Goal: Check status: Check status

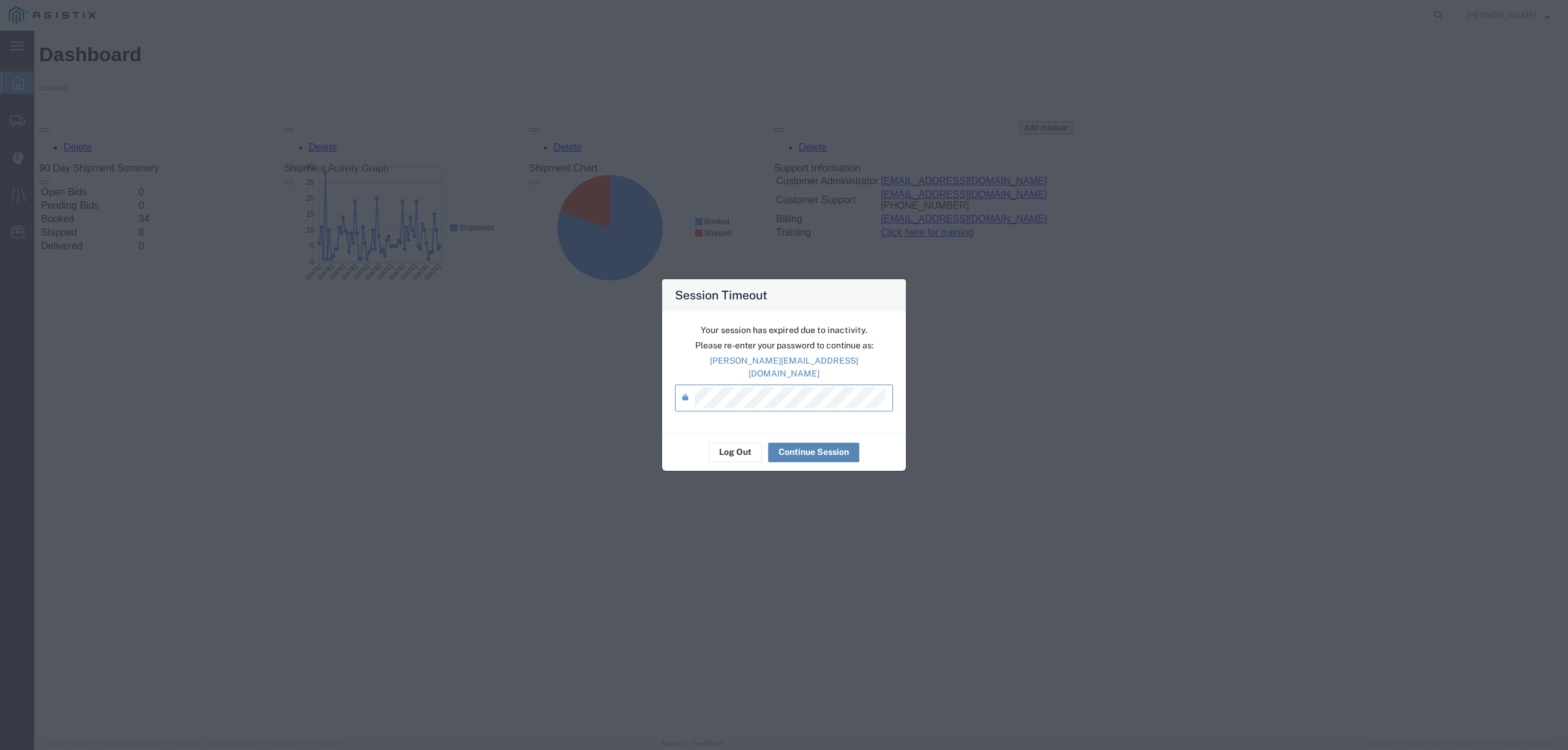
click at [819, 449] on button "Continue Session" at bounding box center [813, 452] width 91 height 20
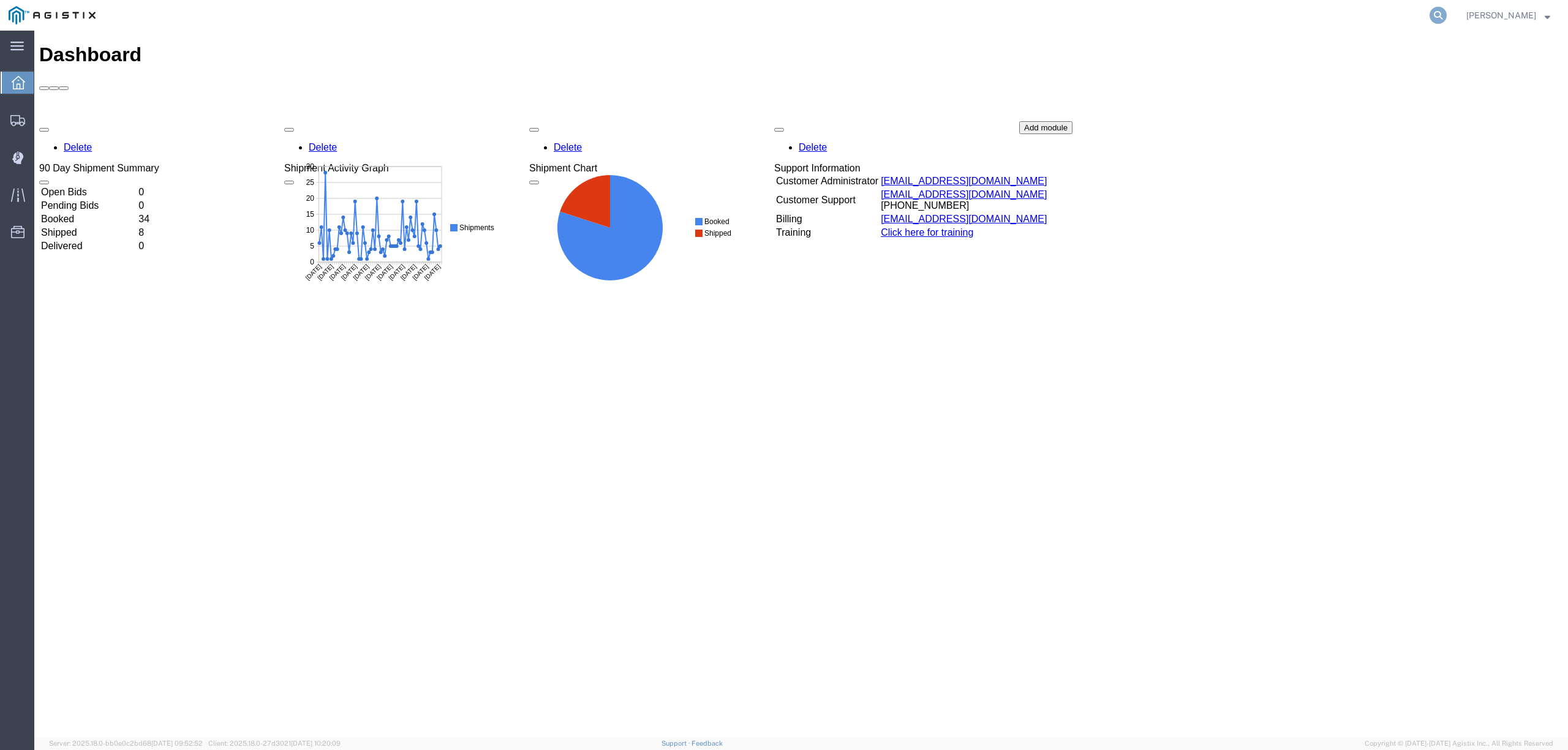
click at [1447, 16] on icon at bounding box center [1439, 15] width 17 height 17
paste input "56283114"
type input "56283114"
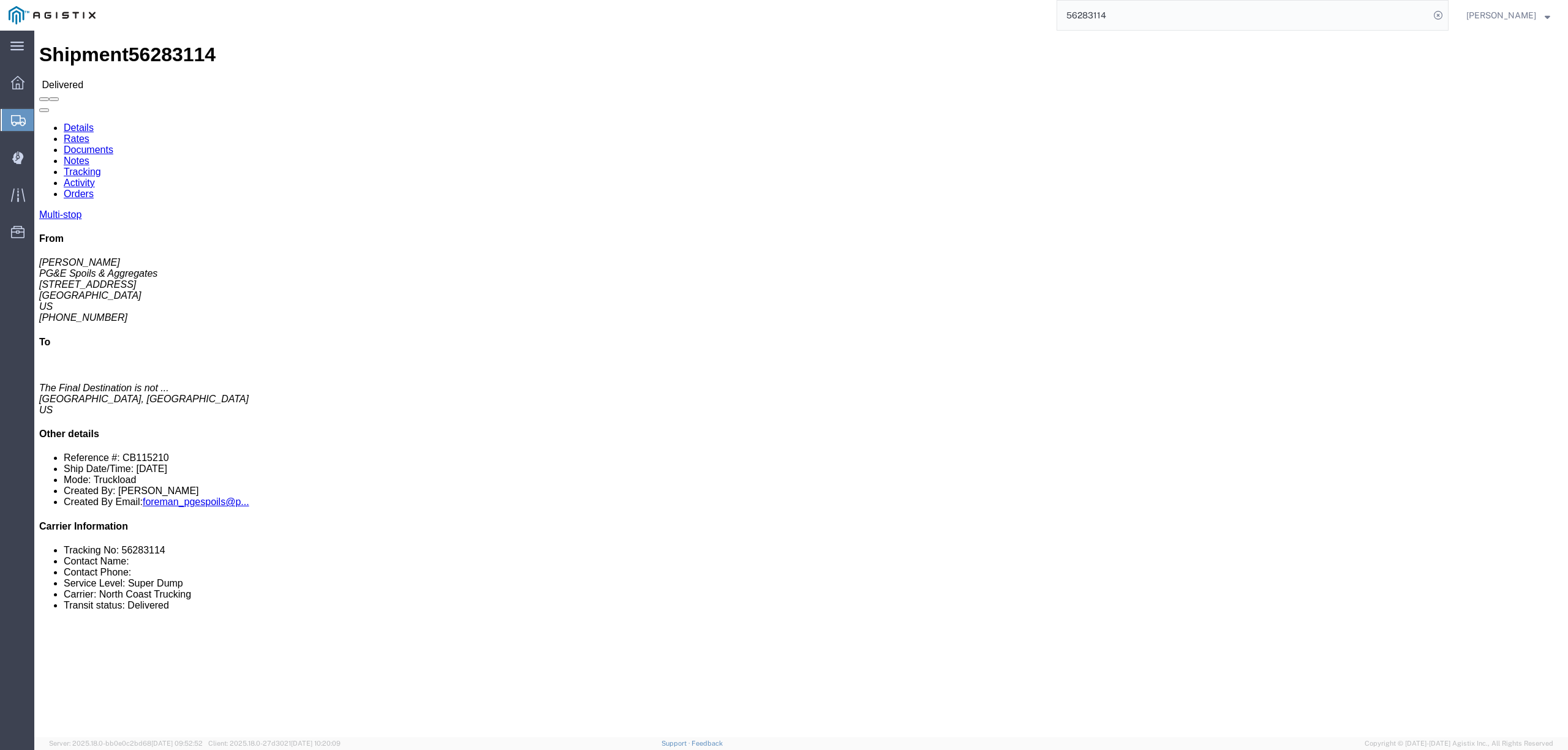
click link "Documents"
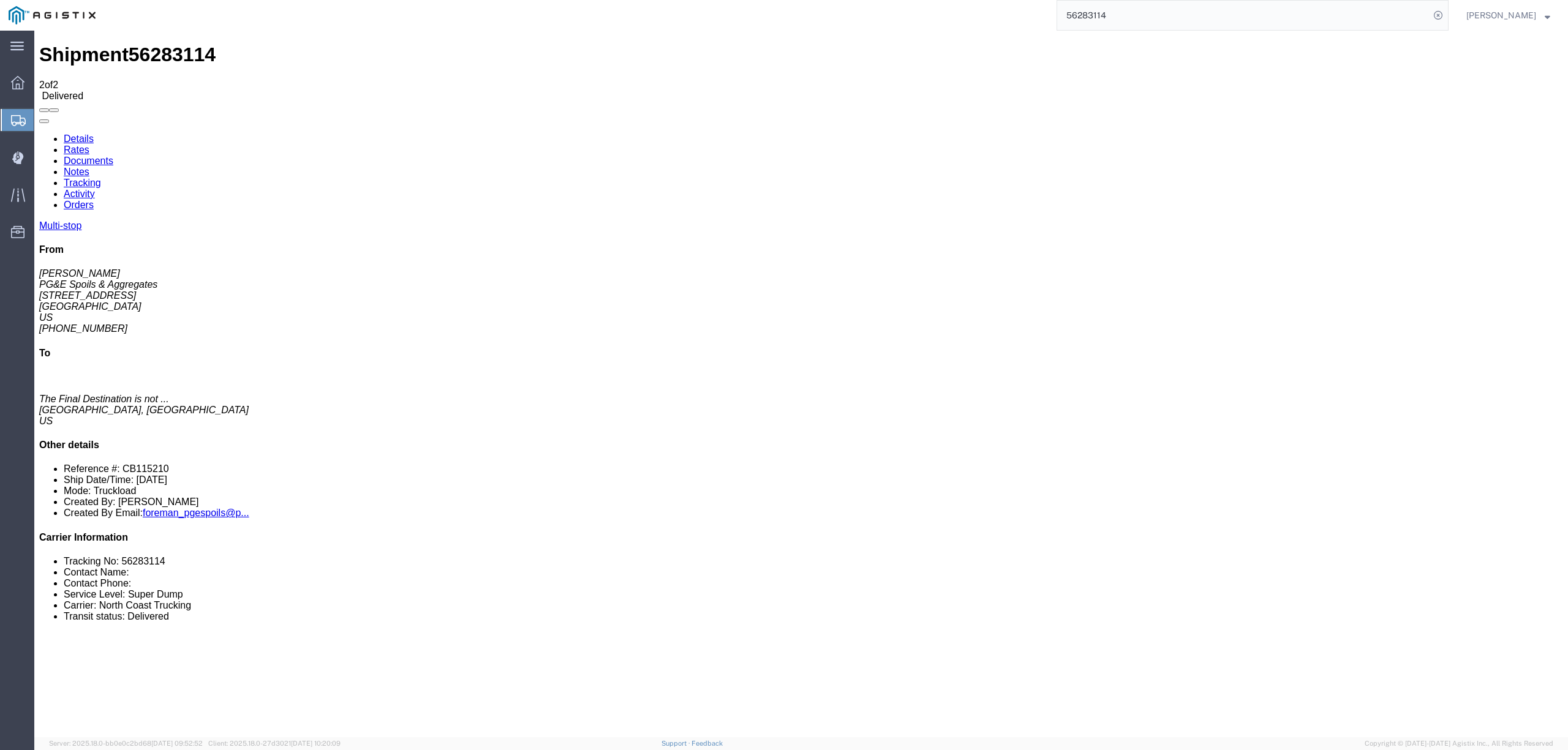
click at [42, 158] on span "Dispatch Manager" at bounding box center [37, 157] width 9 height 25
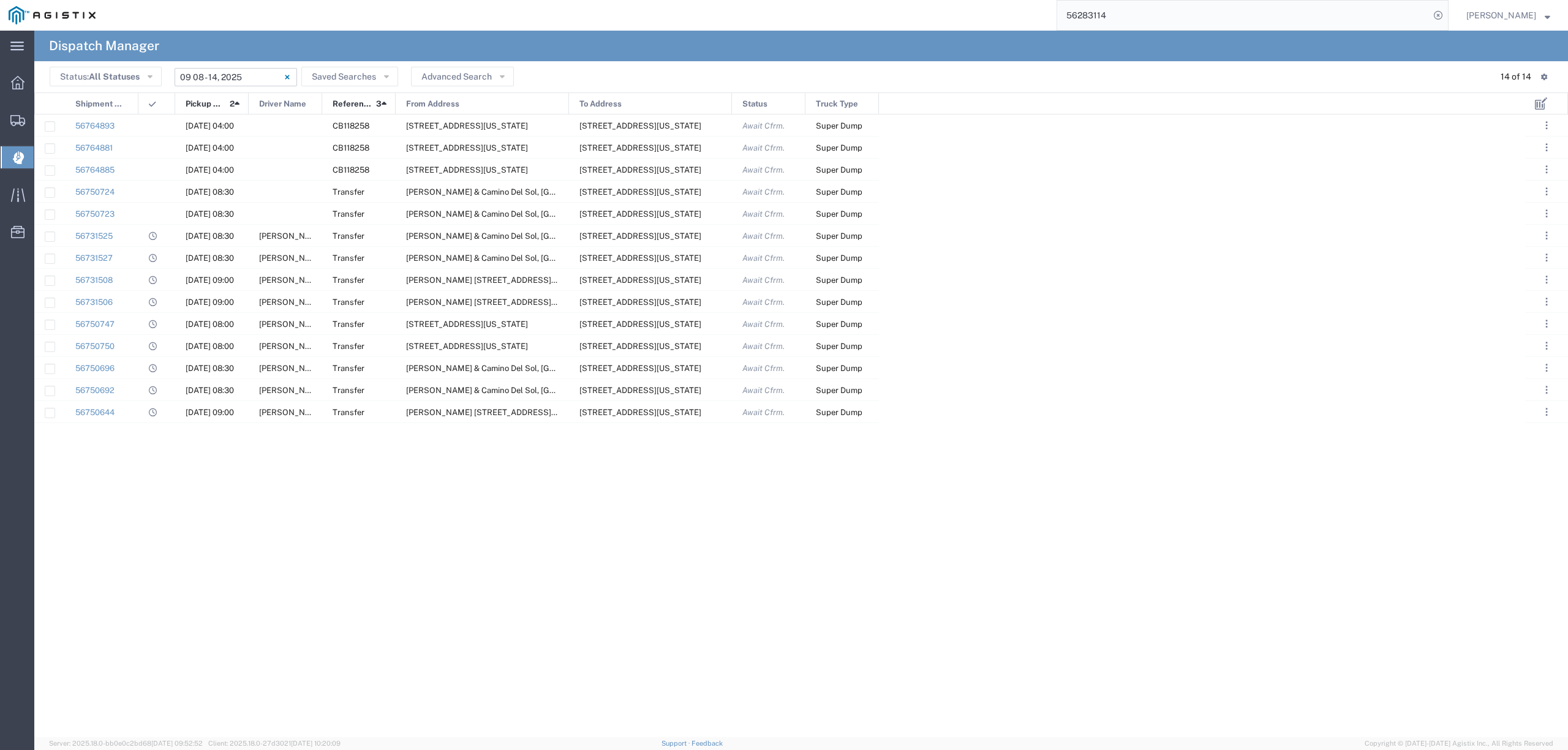
click at [245, 77] on input "[DATE] - [DATE]" at bounding box center [236, 77] width 122 height 18
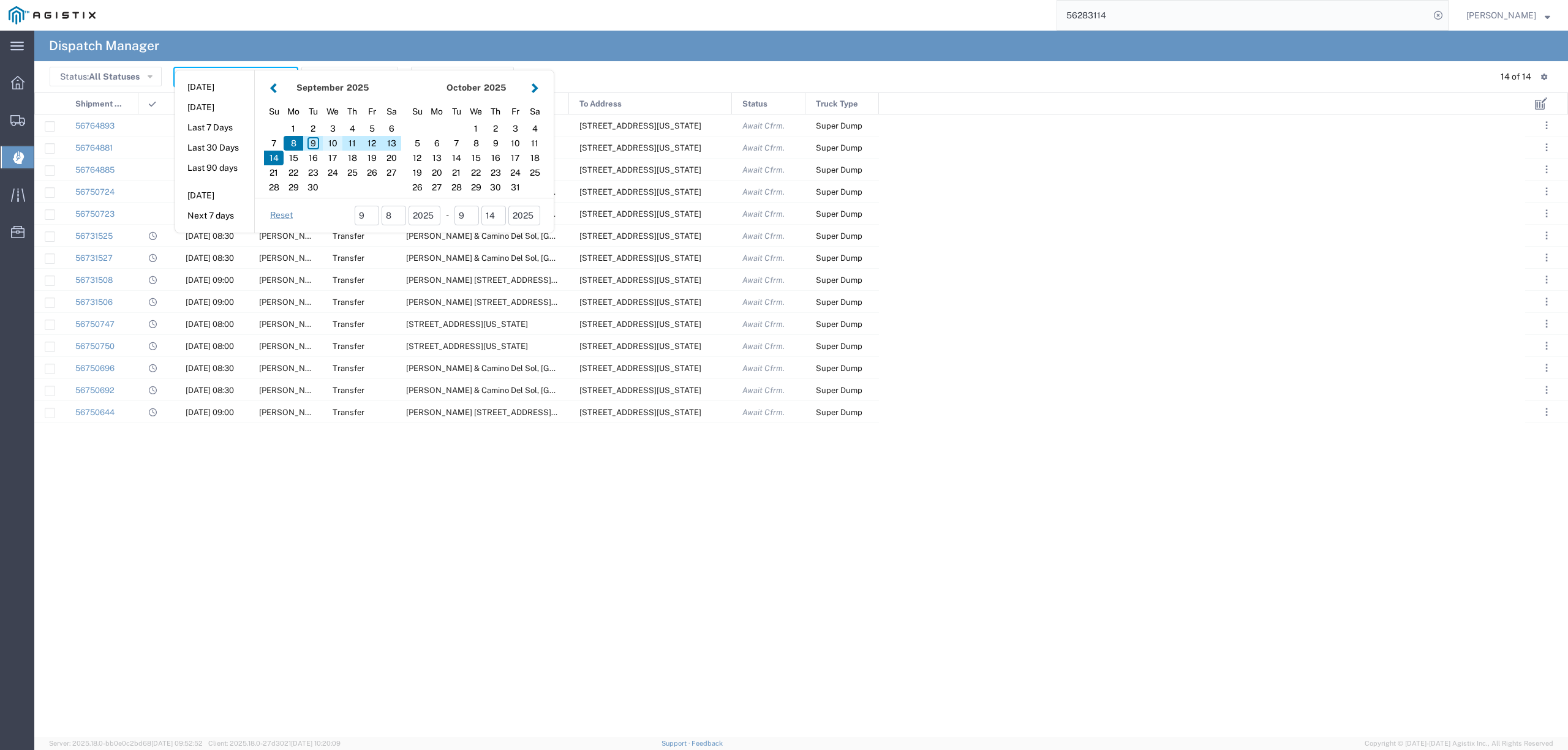
click at [327, 144] on div "10" at bounding box center [333, 143] width 20 height 15
type input "[DATE]"
type input "[DATE] - [DATE]"
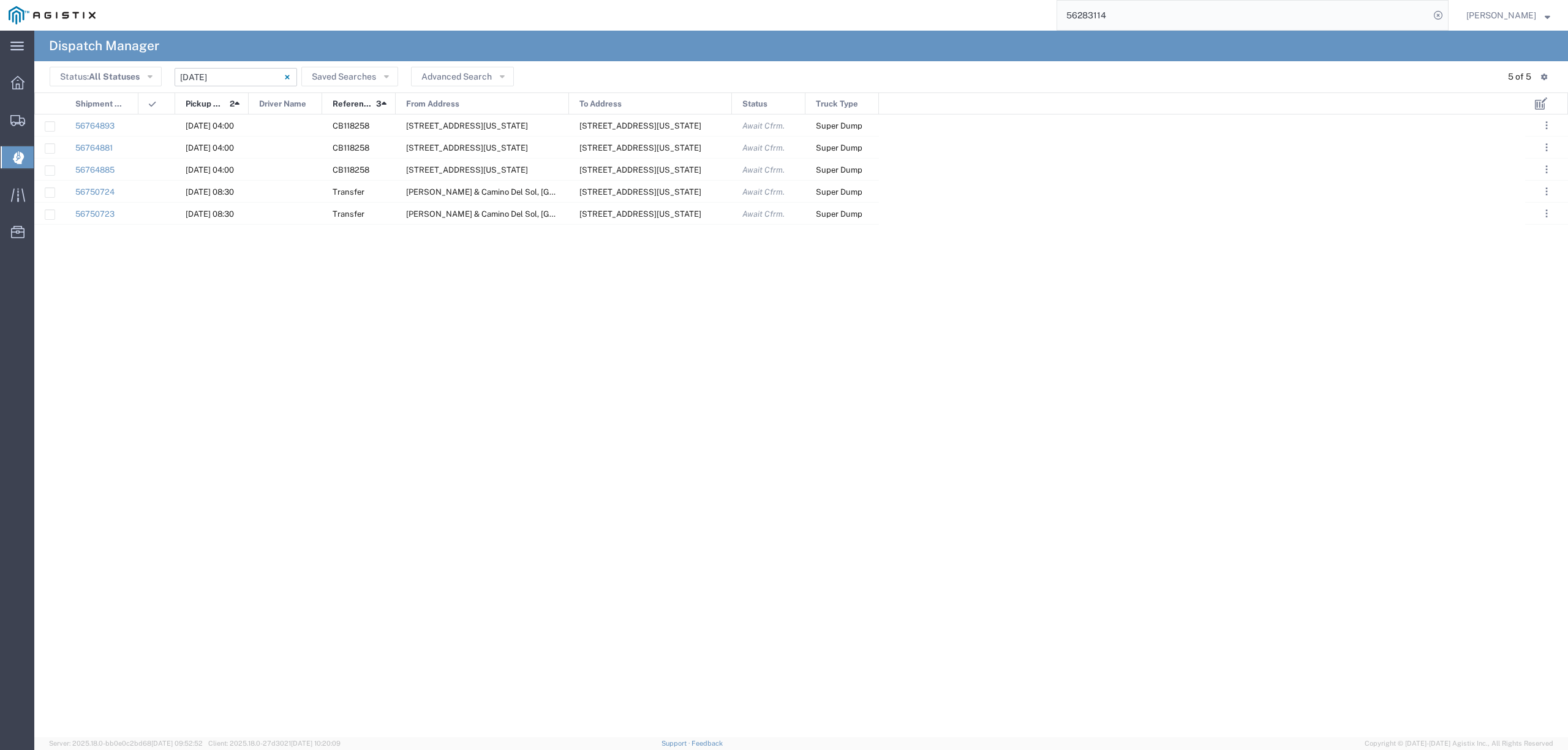
click at [222, 74] on input "[DATE] - [DATE]" at bounding box center [236, 77] width 122 height 18
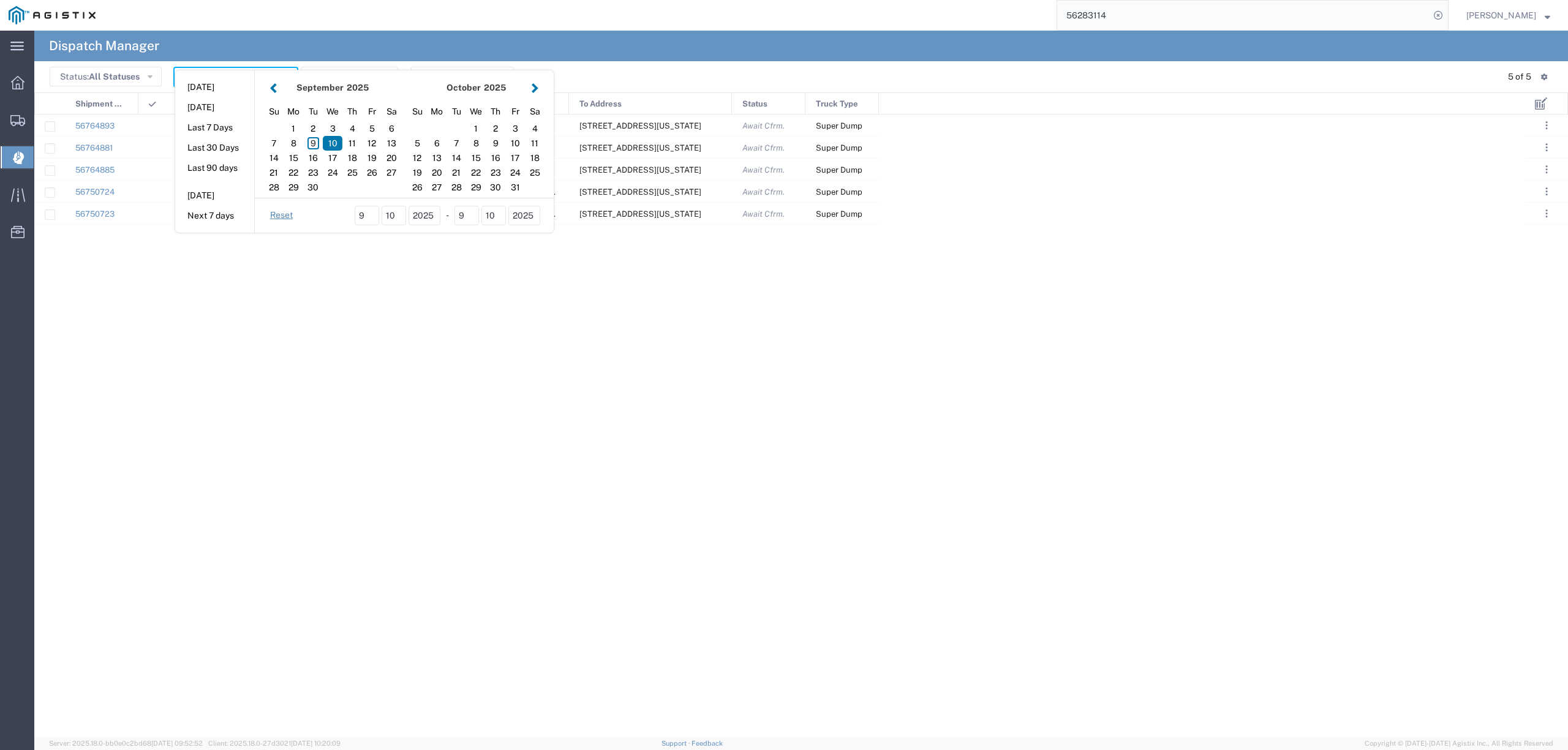
click at [277, 373] on div "56764893 [DATE] 04:00 CB118258 [STREET_ADDRESS][US_STATE] [STREET_ADDRESS][US_S…" at bounding box center [780, 425] width 1491 height 623
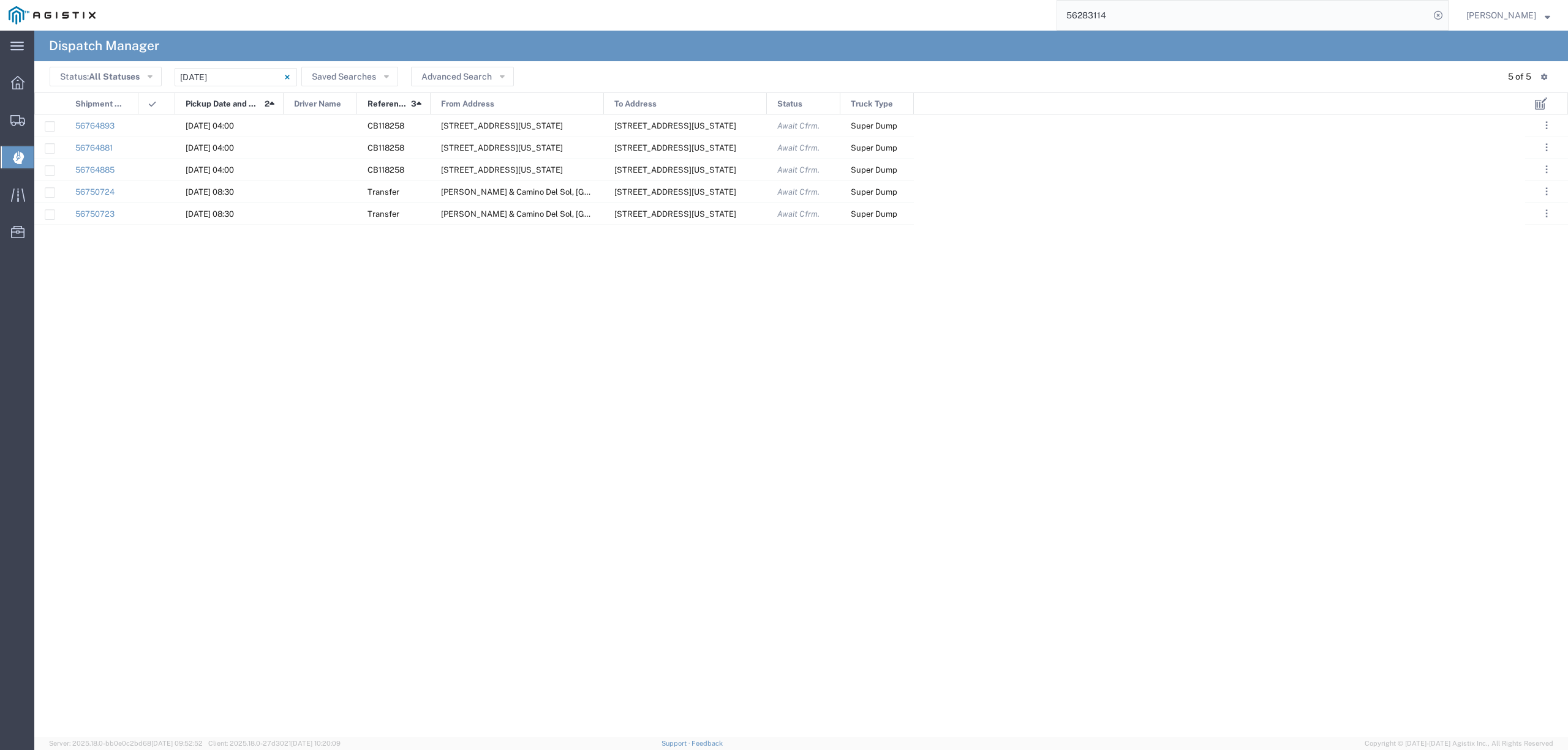
drag, startPoint x: 258, startPoint y: 106, endPoint x: 283, endPoint y: 103, distance: 25.2
click at [283, 103] on div at bounding box center [283, 104] width 5 height 22
click at [1277, 25] on input "56283114" at bounding box center [1243, 15] width 372 height 29
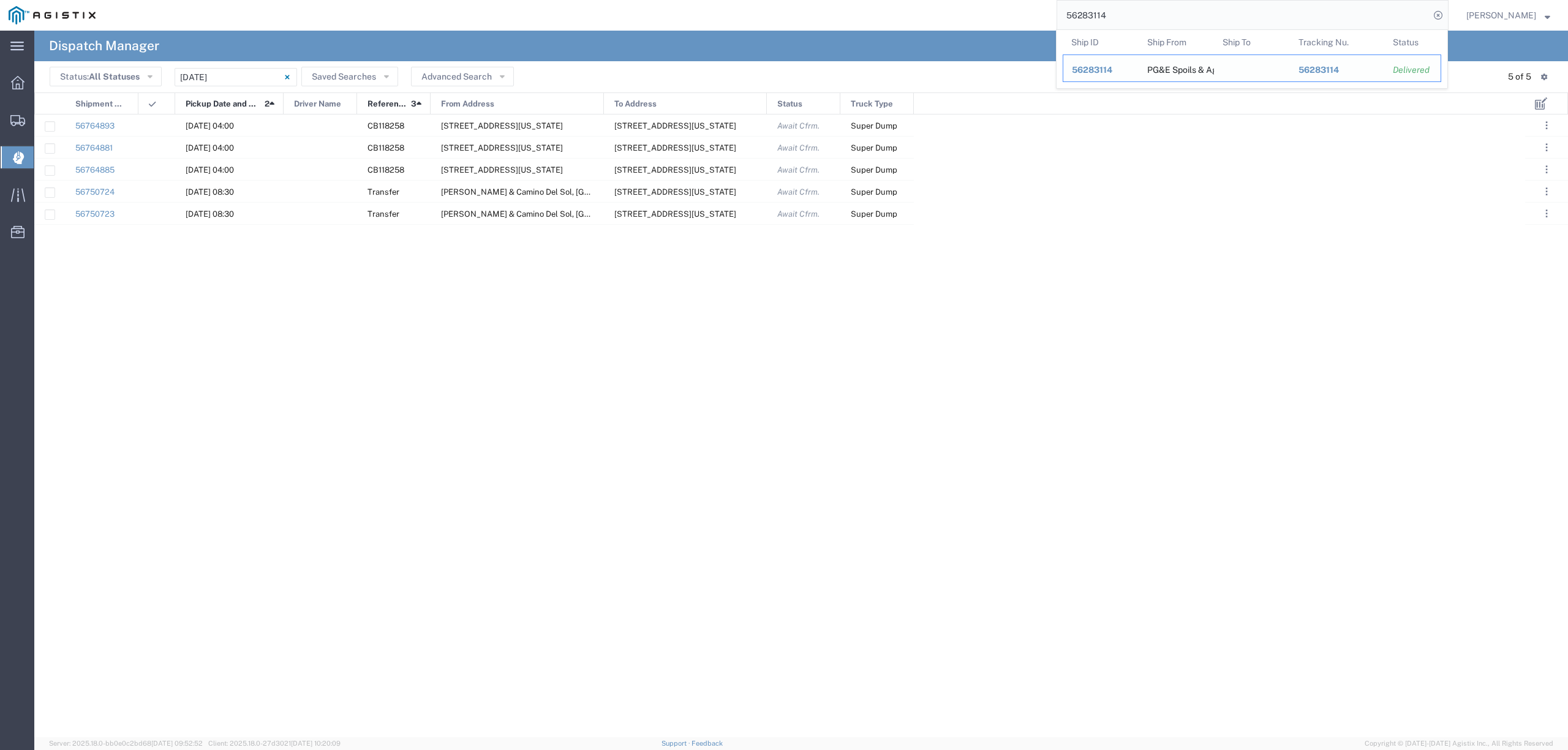
click at [1269, 63] on td "Ship To" at bounding box center [1252, 68] width 76 height 28
click at [1103, 63] on div "56283114" at bounding box center [1100, 70] width 58 height 13
